Goal: Navigation & Orientation: Find specific page/section

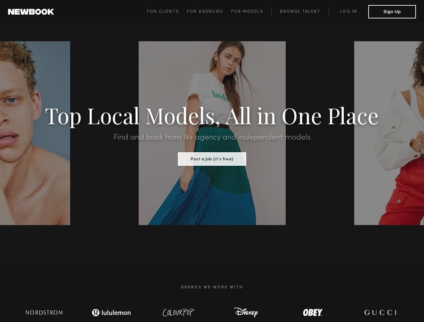
click at [165, 11] on span "For Clients" at bounding box center [163, 12] width 32 height 4
click at [206, 11] on span "For Agencies" at bounding box center [205, 12] width 36 height 4
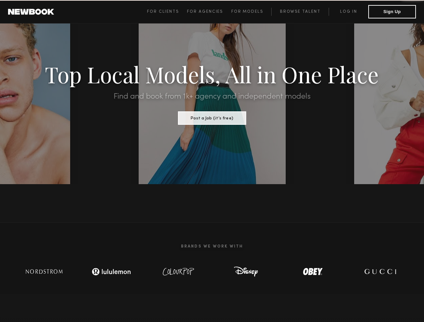
click at [248, 11] on span "For Models" at bounding box center [247, 12] width 32 height 4
click at [392, 12] on button "Sign Up" at bounding box center [392, 11] width 48 height 13
